Goal: Find specific page/section: Find specific page/section

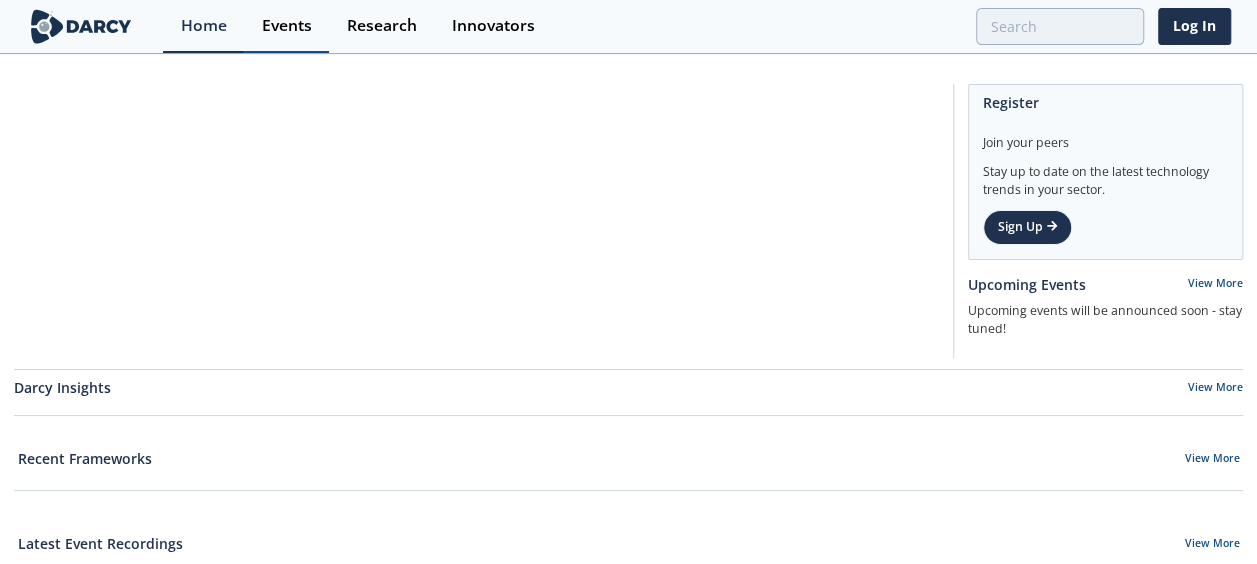
click at [312, 27] on div "Events" at bounding box center [287, 26] width 50 height 16
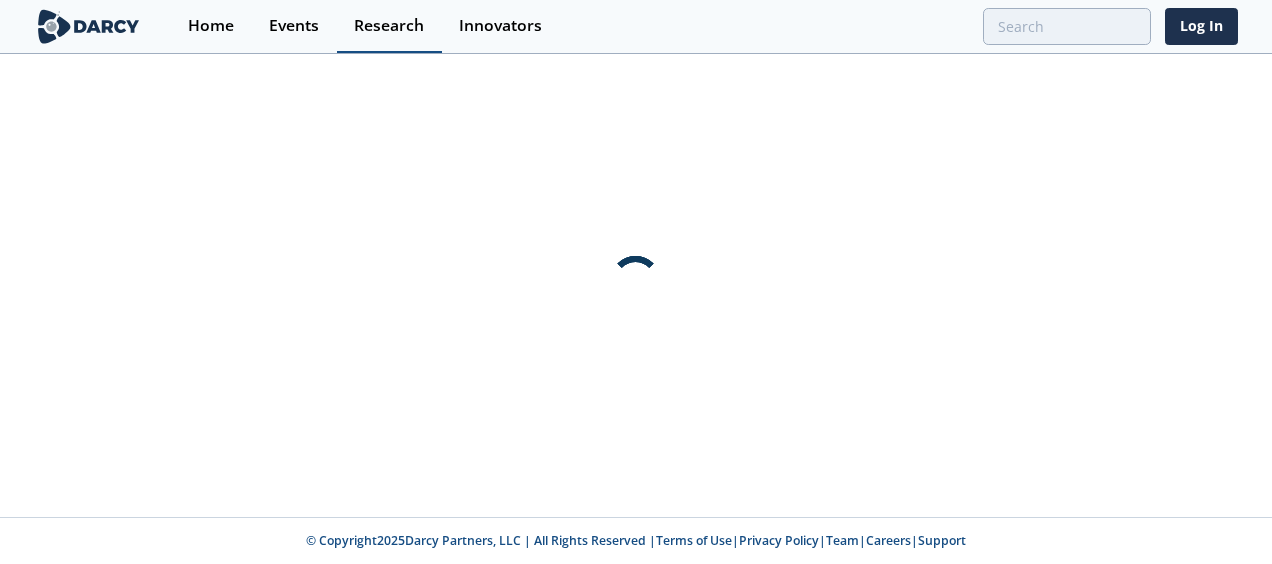
click at [422, 33] on div "Research" at bounding box center [389, 26] width 70 height 16
click at [528, 35] on link "Innovators" at bounding box center [501, 26] width 118 height 53
click at [529, 32] on div "Innovators" at bounding box center [500, 26] width 83 height 16
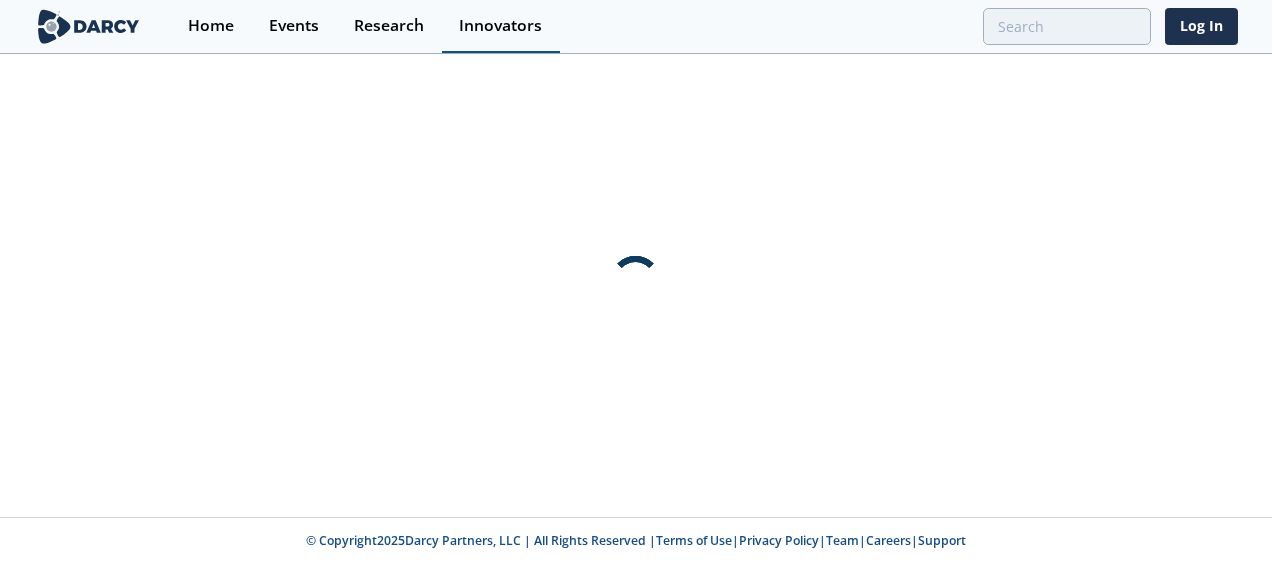
click at [529, 32] on div "Innovators" at bounding box center [500, 26] width 83 height 16
click at [418, 39] on link "Research" at bounding box center [389, 26] width 105 height 53
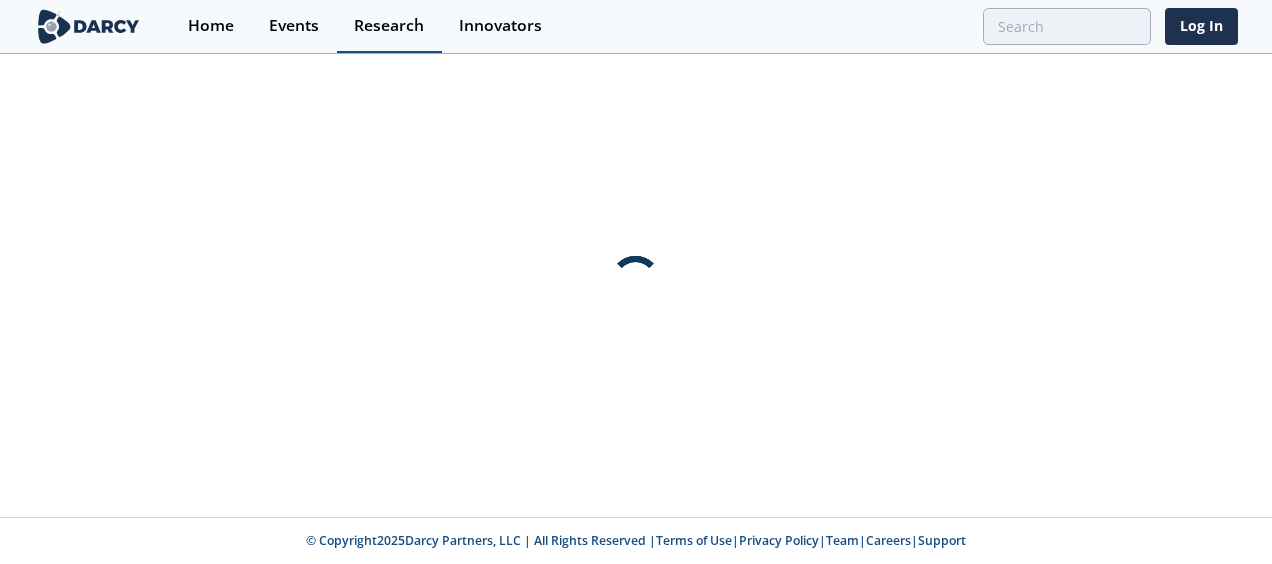
click at [418, 39] on link "Research" at bounding box center [389, 26] width 105 height 53
click at [542, 30] on div "Innovators" at bounding box center [500, 26] width 83 height 16
